Goal: Information Seeking & Learning: Learn about a topic

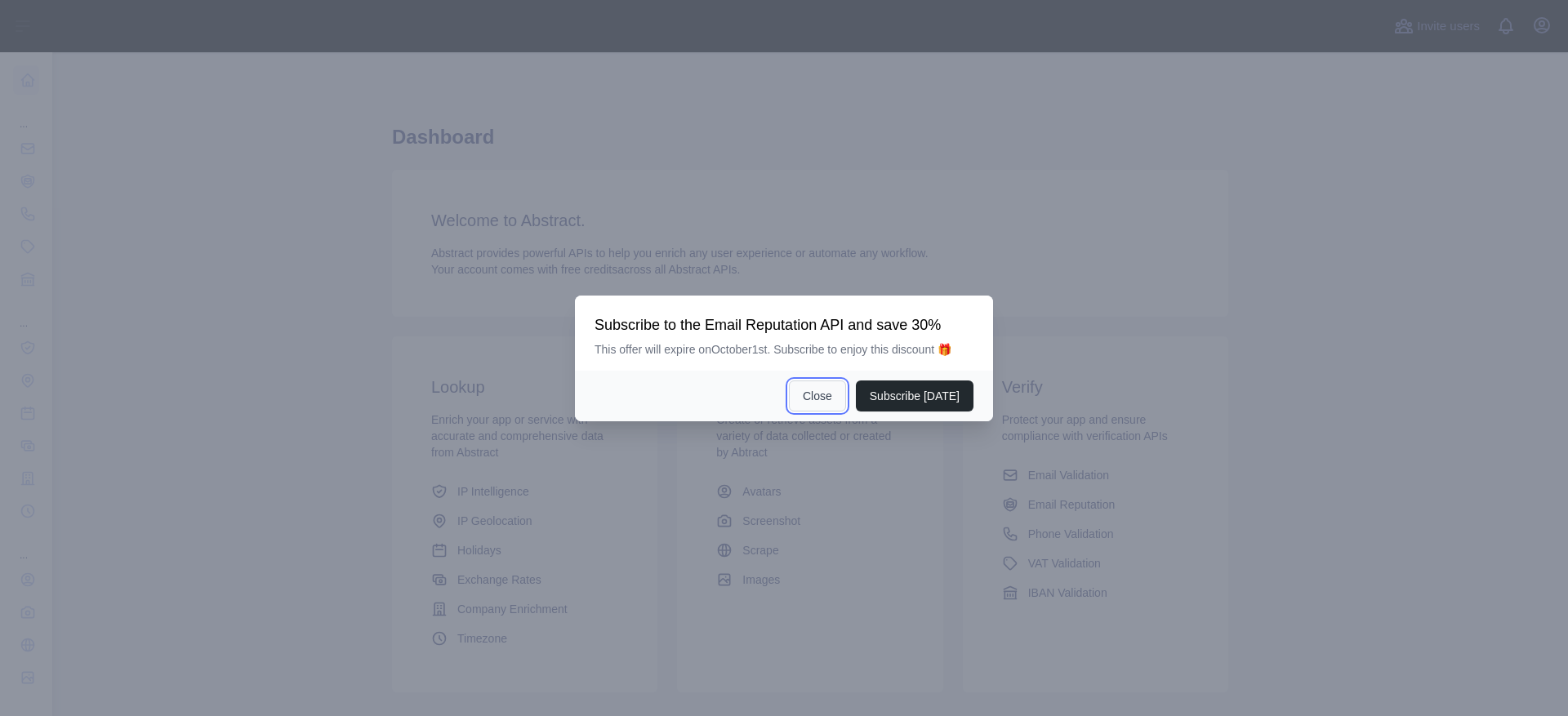
click at [821, 405] on button "Close" at bounding box center [817, 395] width 57 height 31
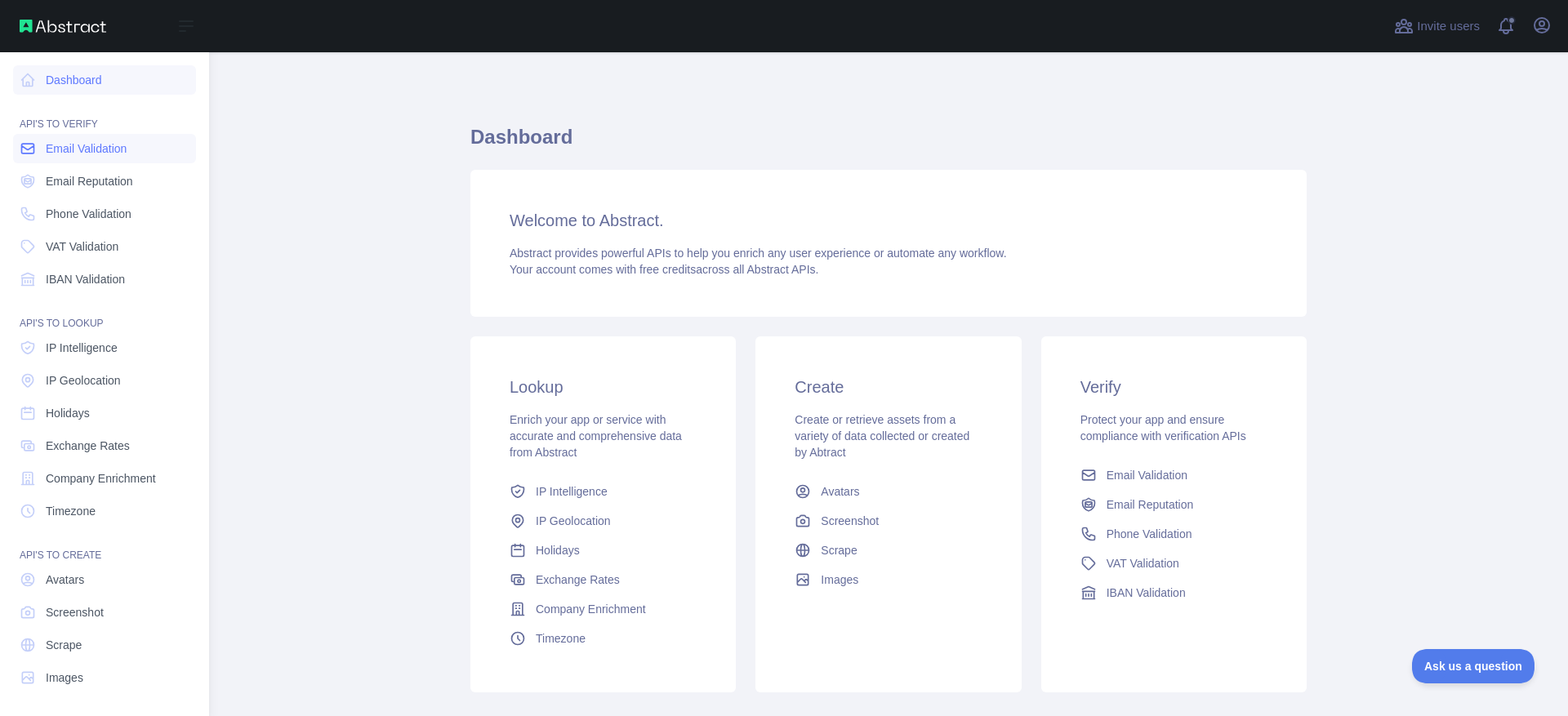
click at [107, 142] on span "Email Validation" at bounding box center [86, 149] width 81 height 16
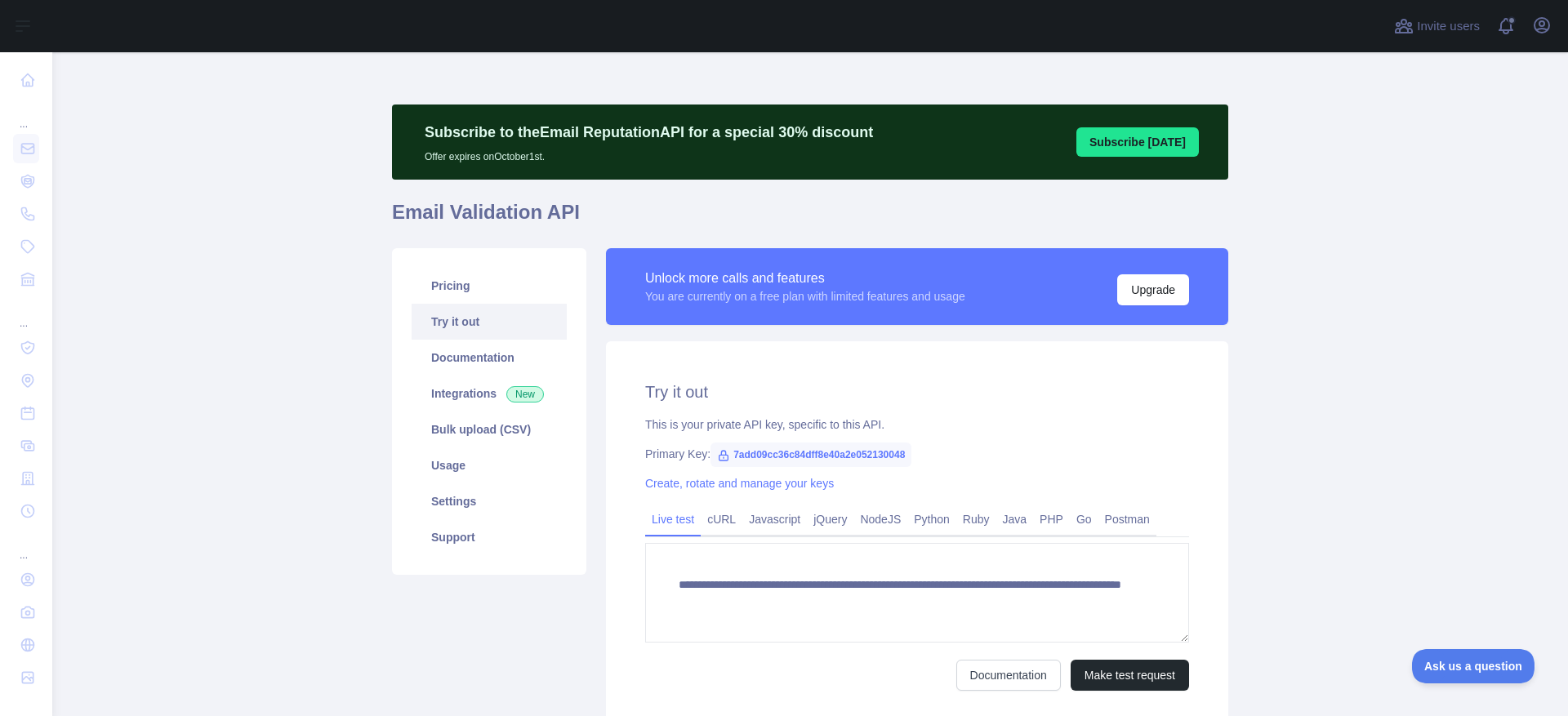
click at [265, 168] on main "**********" at bounding box center [810, 384] width 1516 height 664
click at [504, 301] on link "Pricing" at bounding box center [489, 285] width 156 height 36
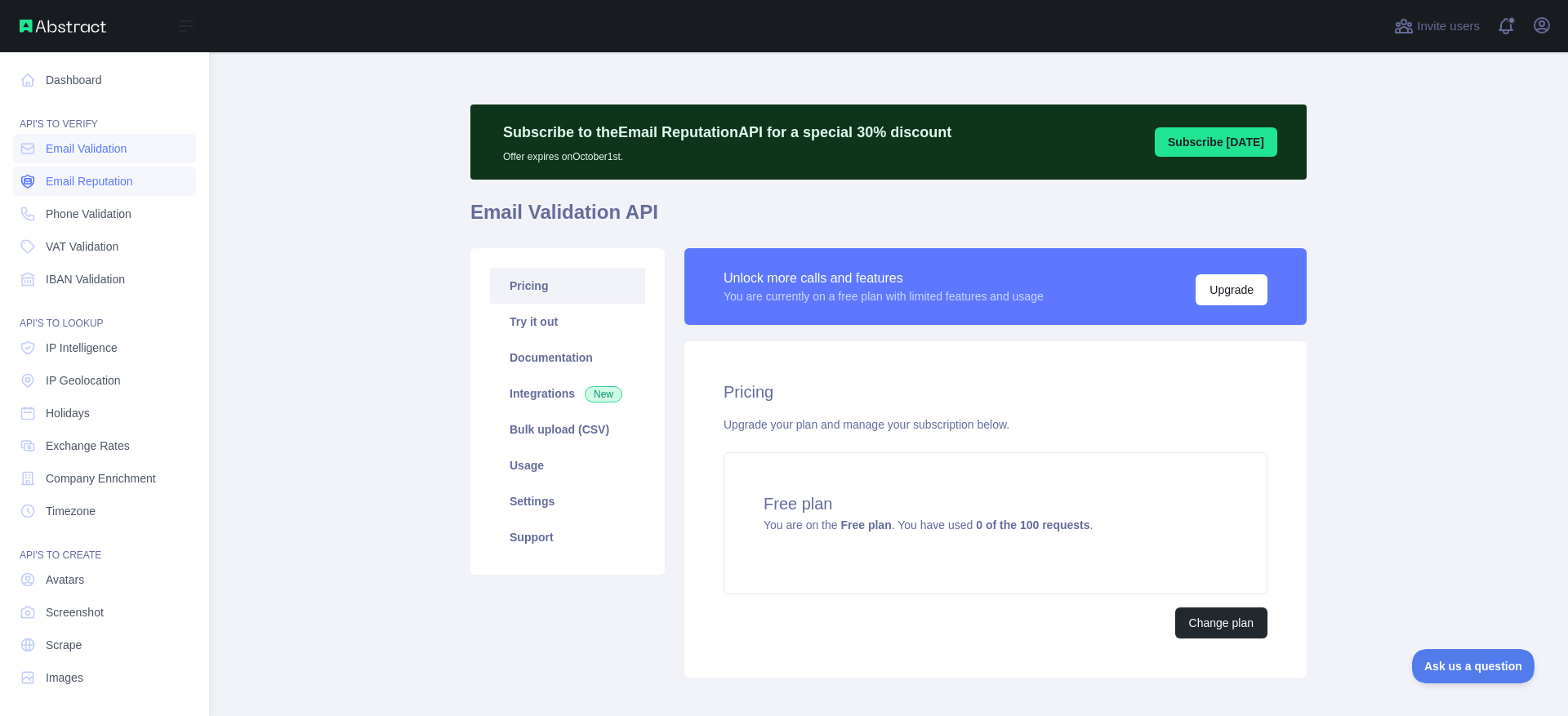
click at [91, 187] on span "Email Reputation" at bounding box center [89, 181] width 87 height 16
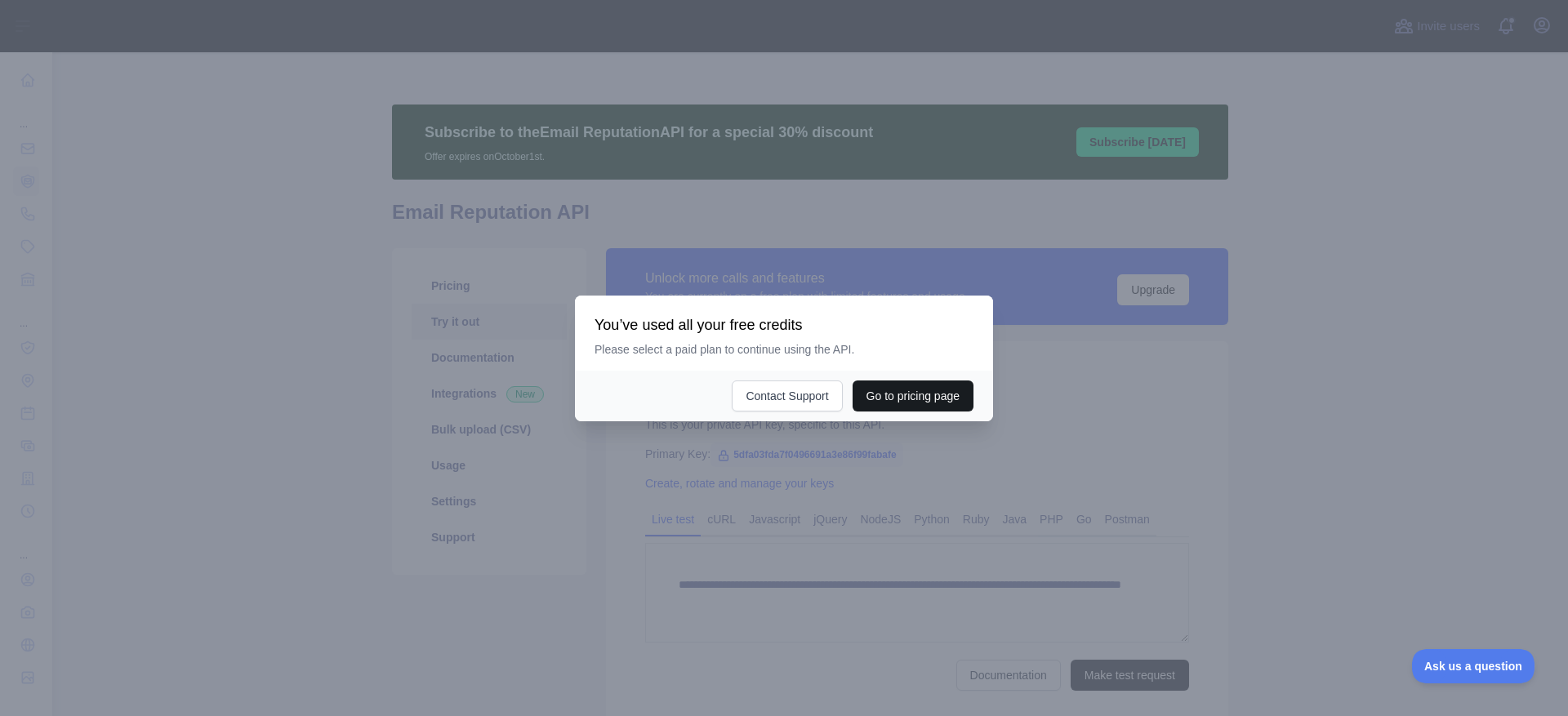
click at [928, 398] on button "Go to pricing page" at bounding box center [913, 395] width 121 height 31
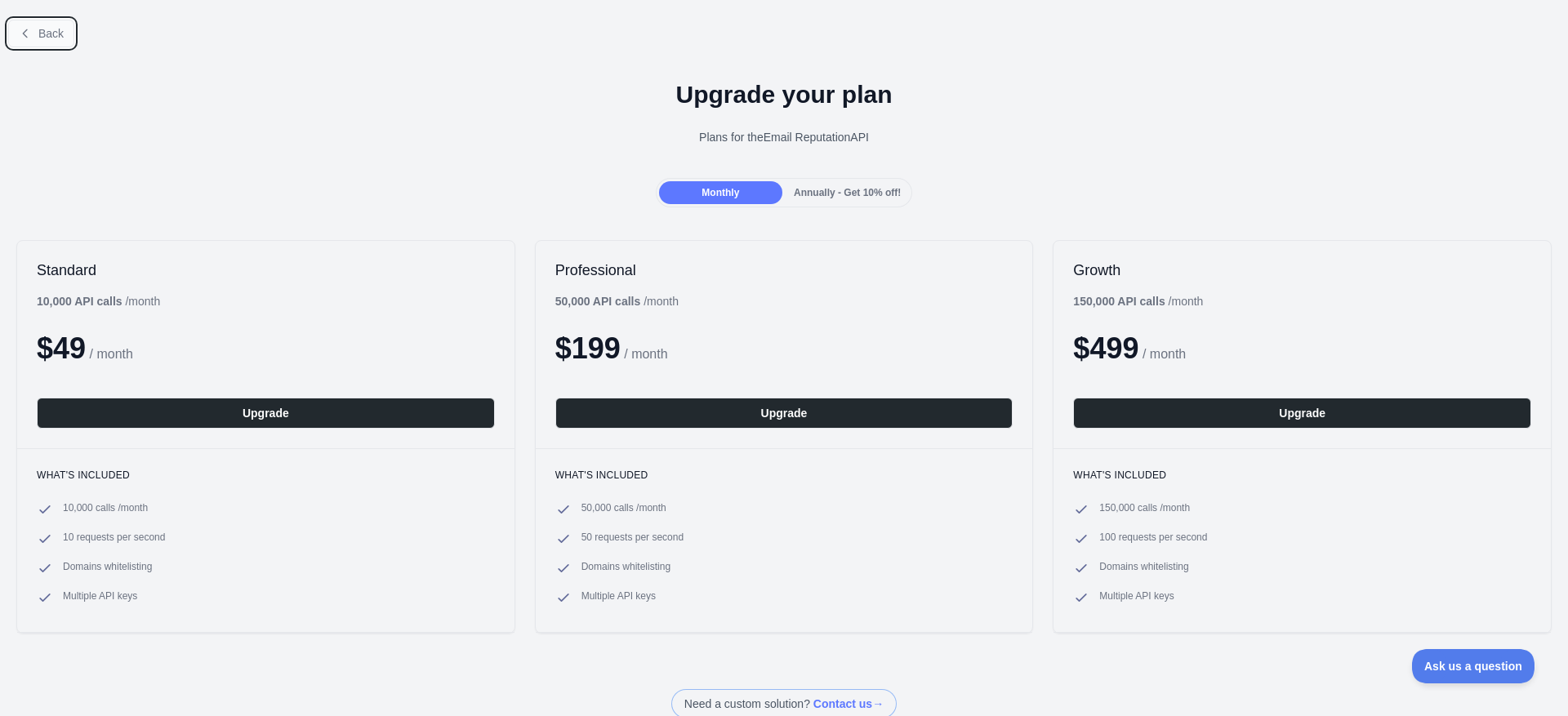
click at [52, 29] on span "Back" at bounding box center [52, 33] width 26 height 13
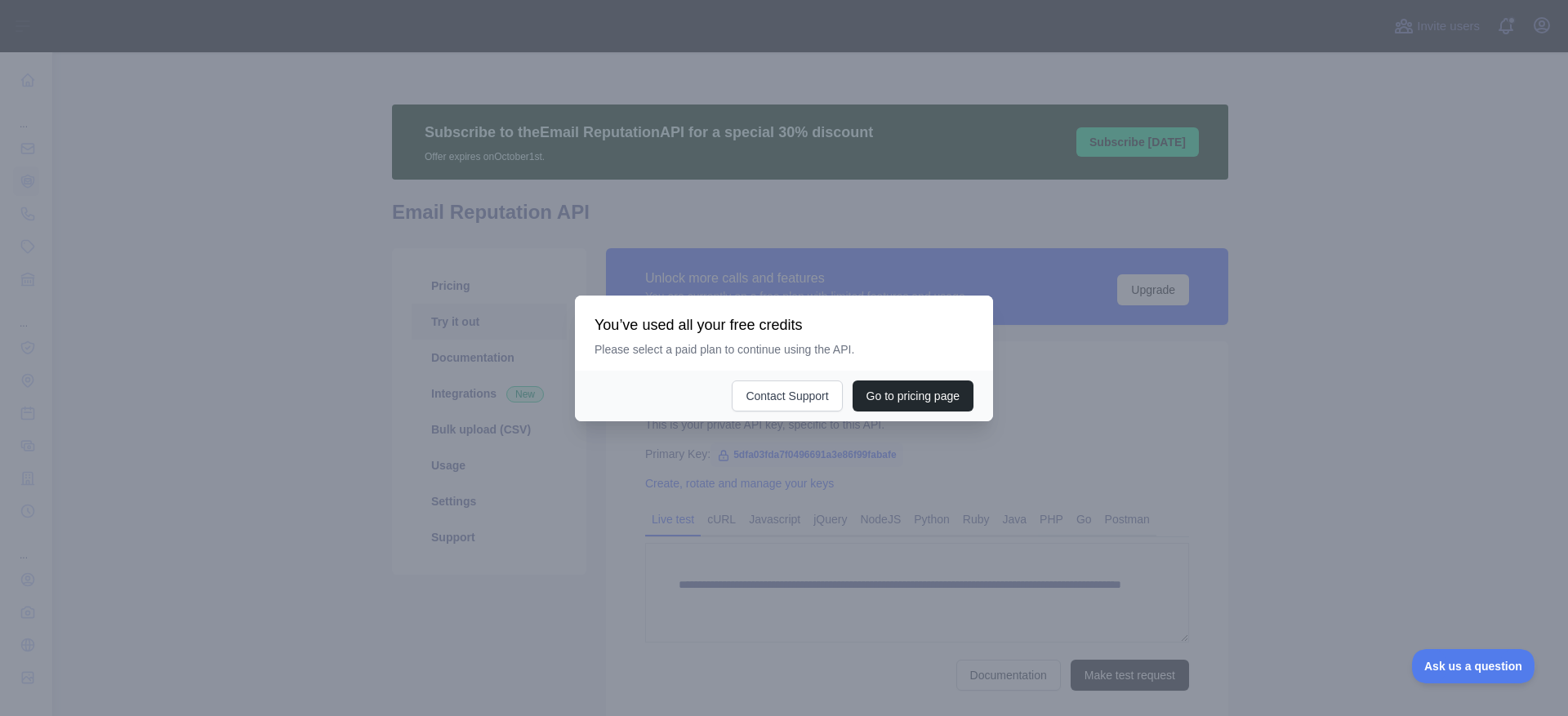
click at [872, 465] on div at bounding box center [784, 358] width 1568 height 716
